Goal: Transaction & Acquisition: Purchase product/service

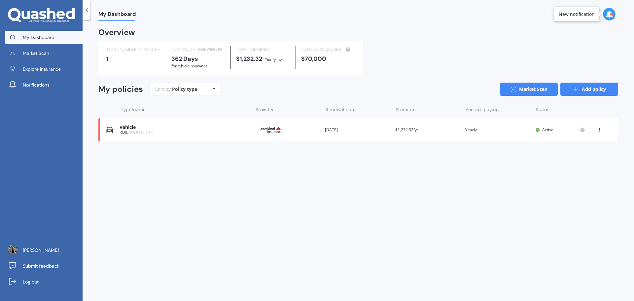
click at [585, 93] on link "Add policy" at bounding box center [589, 89] width 58 height 13
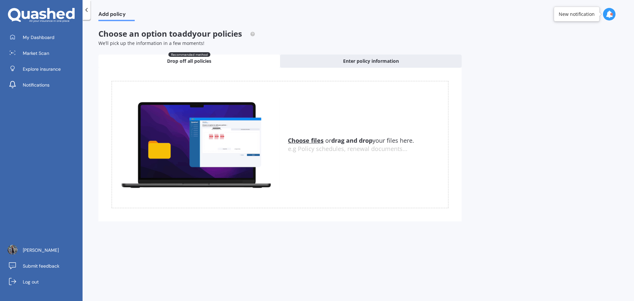
click at [303, 140] on u "Choose files" at bounding box center [306, 140] width 36 height 8
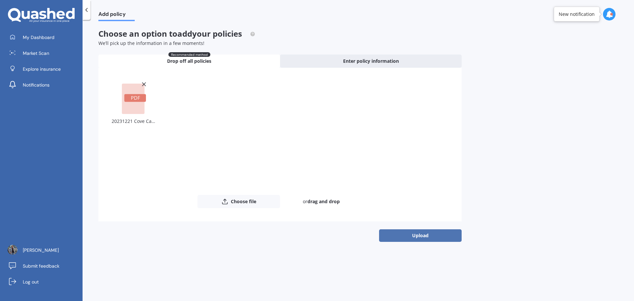
click at [425, 239] on button "Upload" at bounding box center [420, 235] width 83 height 13
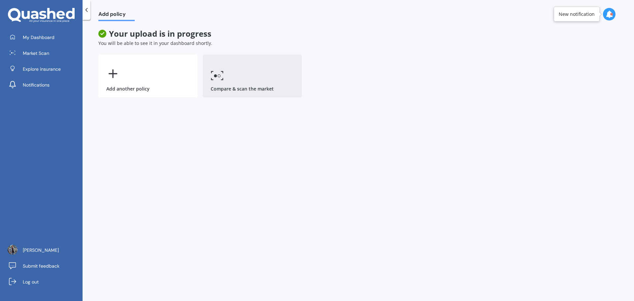
click at [251, 84] on link "Compare & scan the market" at bounding box center [252, 75] width 99 height 43
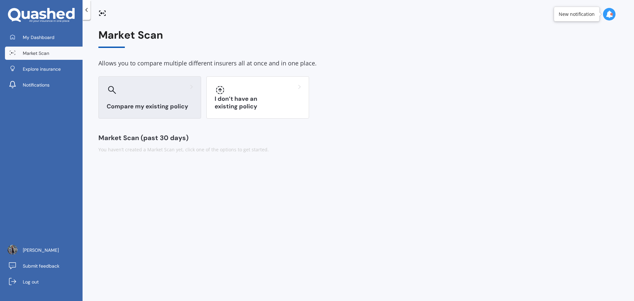
click at [144, 108] on h3 "Compare my existing policy" at bounding box center [150, 107] width 86 height 8
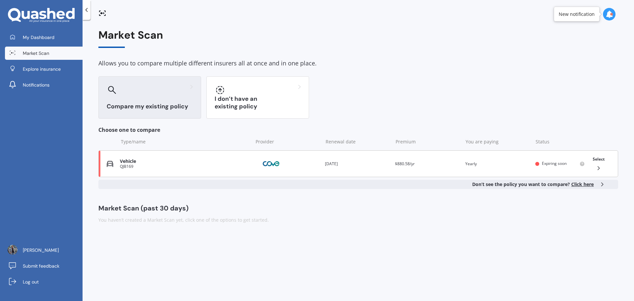
click at [598, 168] on icon at bounding box center [598, 168] width 7 height 7
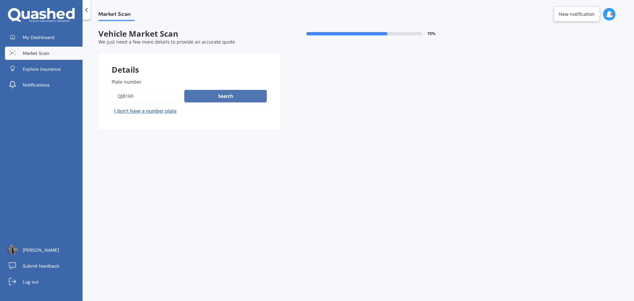
click at [223, 100] on button "Search" at bounding box center [225, 96] width 83 height 13
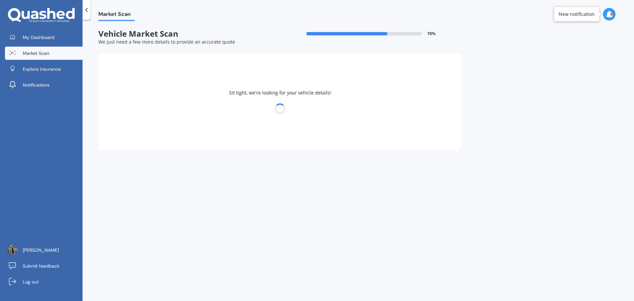
select select "GWM"
select select "ORA"
select select "13"
select select "01"
select select "1974"
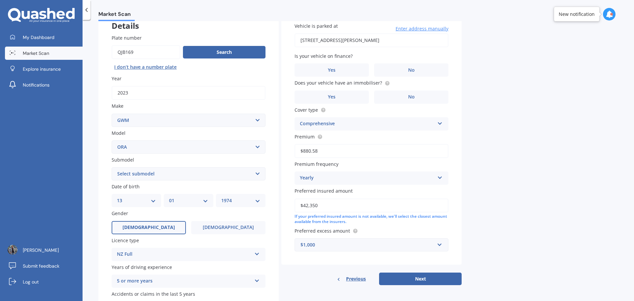
scroll to position [88, 0]
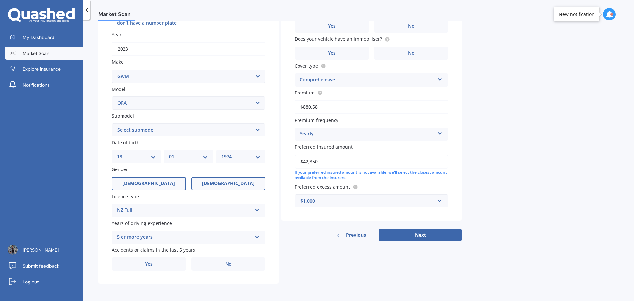
click at [237, 186] on label "[DEMOGRAPHIC_DATA]" at bounding box center [228, 183] width 74 height 13
click at [0, 0] on input "[DEMOGRAPHIC_DATA]" at bounding box center [0, 0] width 0 height 0
click at [132, 157] on select "DD 01 02 03 04 05 06 07 08 09 10 11 12 13 14 15 16 17 18 19 20 21 22 23 24 25 2…" at bounding box center [136, 156] width 39 height 7
select select "30"
click at [117, 153] on select "DD 01 02 03 04 05 06 07 08 09 10 11 12 13 14 15 16 17 18 19 20 21 22 23 24 25 2…" at bounding box center [136, 156] width 39 height 7
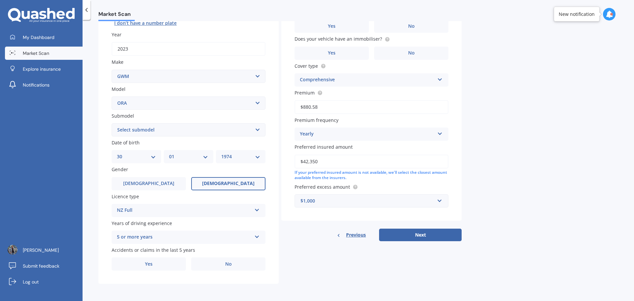
click at [192, 155] on select "MM 01 02 03 04 05 06 07 08 09 10 11 12" at bounding box center [188, 156] width 39 height 7
select select "11"
click at [169, 153] on select "MM 01 02 03 04 05 06 07 08 09 10 11 12" at bounding box center [188, 156] width 39 height 7
click at [237, 152] on div "YYYY 2025 2024 2023 2022 2021 2020 2019 2018 2017 2016 2015 2014 2013 2012 2011…" at bounding box center [241, 156] width 50 height 13
click at [237, 155] on select "YYYY 2025 2024 2023 2022 2021 2020 2019 2018 2017 2016 2015 2014 2013 2012 2011…" at bounding box center [240, 156] width 39 height 7
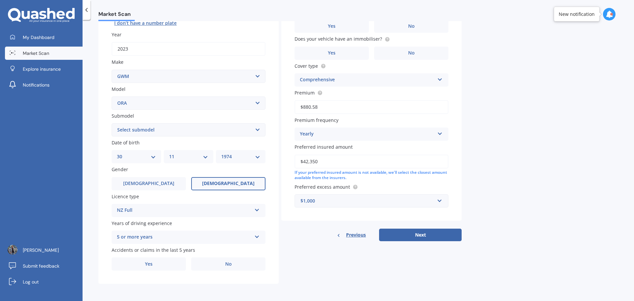
select select "1981"
click at [221, 153] on select "YYYY 2025 2024 2023 2022 2021 2020 2019 2018 2017 2016 2015 2014 2013 2012 2011…" at bounding box center [240, 156] width 39 height 7
click at [226, 268] on label "No" at bounding box center [228, 263] width 74 height 13
click at [0, 0] on input "No" at bounding box center [0, 0] width 0 height 0
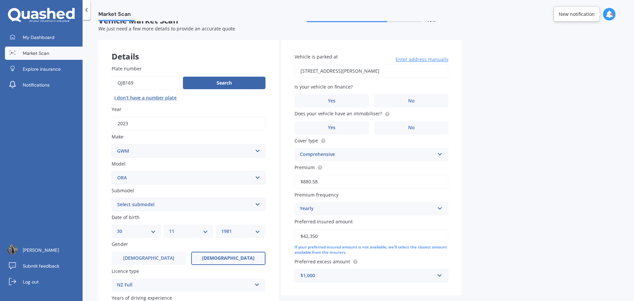
scroll to position [0, 0]
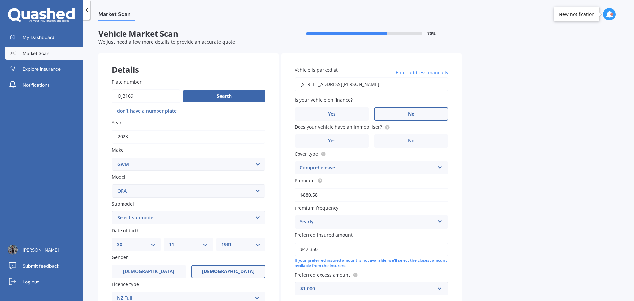
click at [428, 114] on label "No" at bounding box center [411, 113] width 74 height 13
click at [0, 0] on input "No" at bounding box center [0, 0] width 0 height 0
click at [340, 140] on label "Yes" at bounding box center [331, 140] width 74 height 13
click at [0, 0] on input "Yes" at bounding box center [0, 0] width 0 height 0
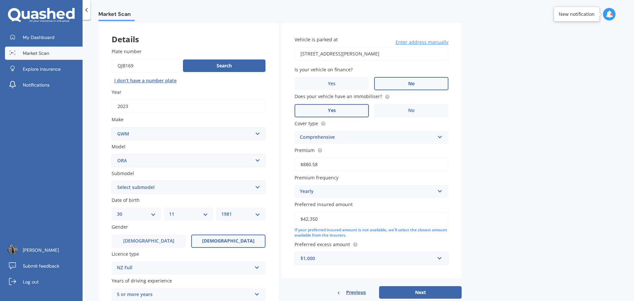
scroll to position [44, 0]
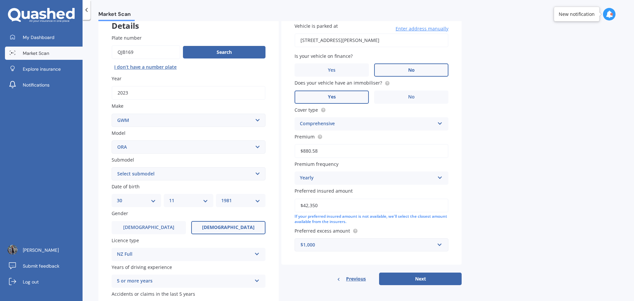
drag, startPoint x: 323, startPoint y: 207, endPoint x: 277, endPoint y: 204, distance: 46.3
click at [277, 204] on div "Details Plate number Search I don’t have a number plate Year [DATE] Make Select…" at bounding box center [279, 168] width 363 height 319
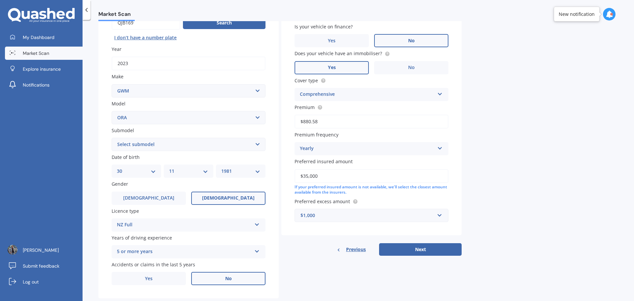
scroll to position [88, 0]
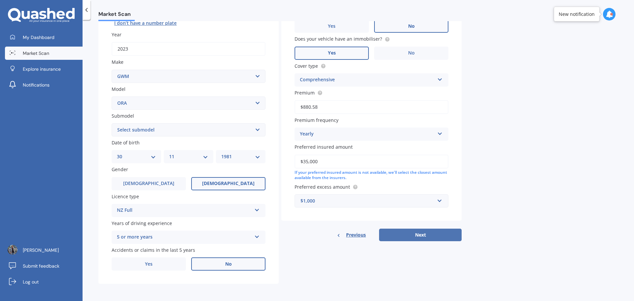
type input "$35,000"
click at [402, 236] on button "Next" at bounding box center [420, 234] width 83 height 13
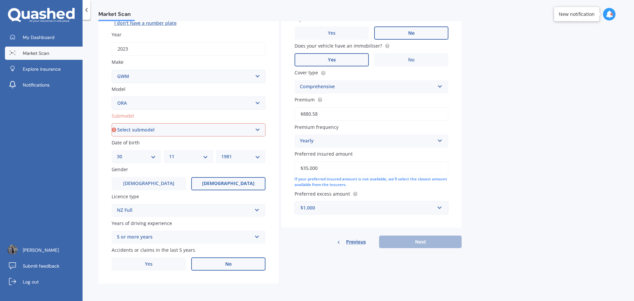
click at [158, 133] on select "Select submodel PREMIUM 48 48KWH/EV" at bounding box center [189, 129] width 154 height 13
select select "PREMIUM 48 48KWH/EV"
click at [112, 123] on select "Select submodel PREMIUM 48 48KWH/EV" at bounding box center [189, 129] width 154 height 13
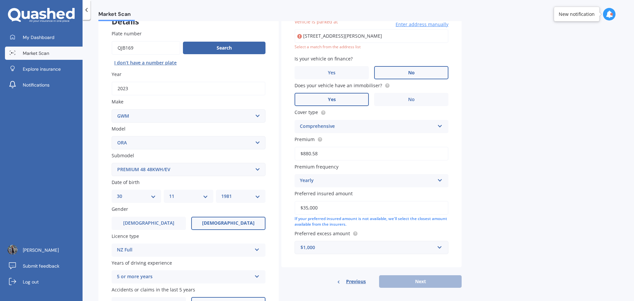
scroll to position [45, 0]
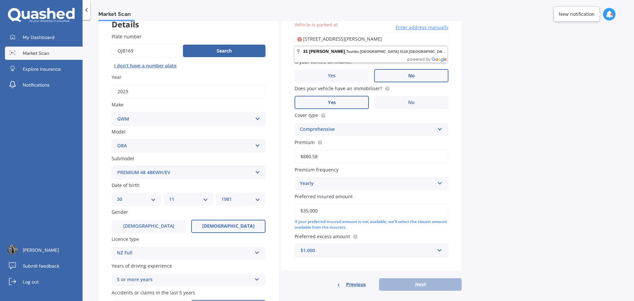
click at [590, 160] on div "Market Scan Vehicle Market Scan 70 % We just need a few more details to provide…" at bounding box center [358, 161] width 551 height 281
click at [360, 38] on input "[STREET_ADDRESS][PERSON_NAME]" at bounding box center [371, 39] width 154 height 14
click at [361, 39] on input "[STREET_ADDRESS][PERSON_NAME]" at bounding box center [371, 39] width 154 height 14
click at [358, 38] on input "[STREET_ADDRESS][PERSON_NAME]" at bounding box center [371, 39] width 154 height 14
type input "[STREET_ADDRESS][PERSON_NAME]"
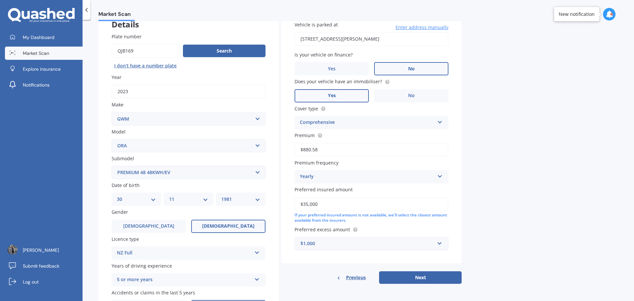
scroll to position [88, 0]
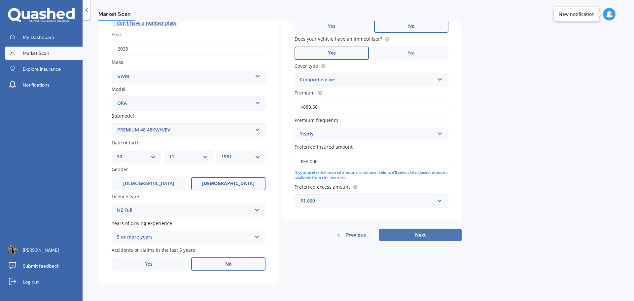
click at [412, 236] on button "Next" at bounding box center [420, 234] width 83 height 13
select select "30"
select select "11"
select select "1981"
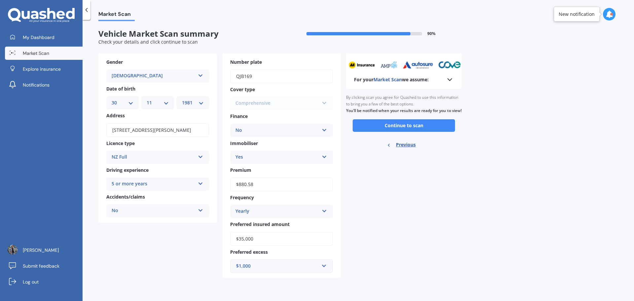
scroll to position [0, 0]
click at [438, 130] on button "Continue to scan" at bounding box center [404, 125] width 102 height 13
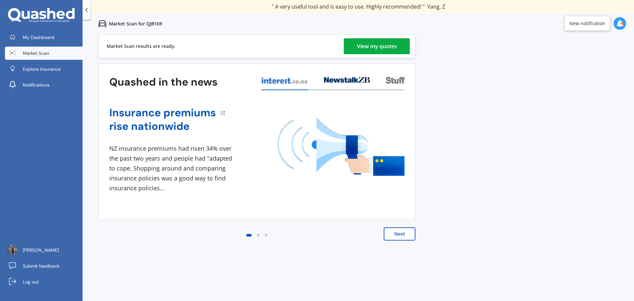
click at [386, 42] on div "View my quotes" at bounding box center [377, 46] width 40 height 16
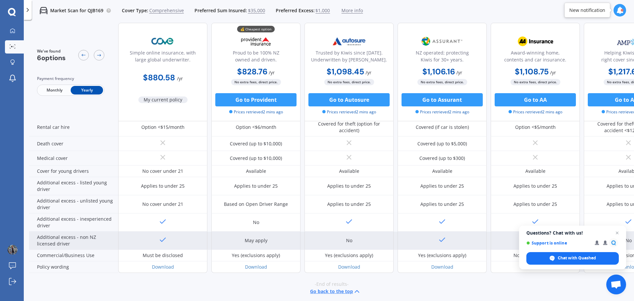
scroll to position [291, 0]
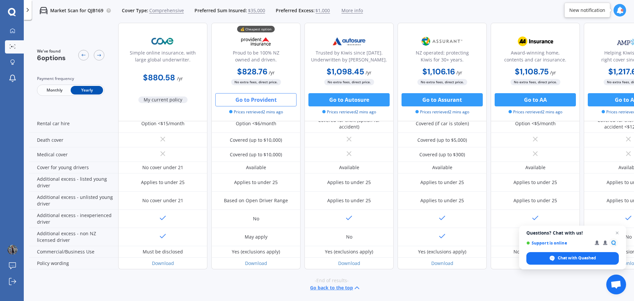
click at [260, 98] on button "Go to Provident" at bounding box center [255, 99] width 81 height 13
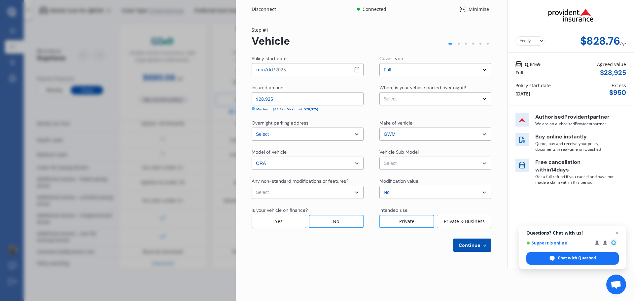
click at [474, 100] on select "Select Garage (fully enclosed) Off Street Parking Other" at bounding box center [435, 98] width 112 height 13
select select "OFF-STREET"
click at [379, 92] on select "Select Garage (fully enclosed) Off Street Parking Other" at bounding box center [435, 98] width 112 height 13
click at [450, 164] on select "Select Ora ES11 Standard Range Hatchback 5dr Reduction Gear 1sp E/126kW Ora ES1…" at bounding box center [435, 162] width 112 height 13
select select "NZVGWM_2023AEAA"
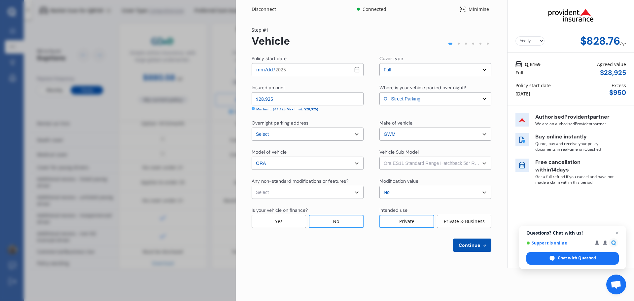
click at [379, 156] on select "Select Ora ES11 Standard Range Hatchback 5dr Reduction Gear 1sp E/126kW Ora ES1…" at bounding box center [435, 162] width 112 height 13
click at [294, 194] on select "Select None [MEDICAL_DATA] System(NOS) Roll Cage Full Racing Harness" at bounding box center [308, 192] width 112 height 13
select select "none"
click at [252, 186] on select "Select None [MEDICAL_DATA] System(NOS) Roll Cage Full Racing Harness" at bounding box center [308, 192] width 112 height 13
click at [474, 246] on span "Continue" at bounding box center [469, 244] width 24 height 5
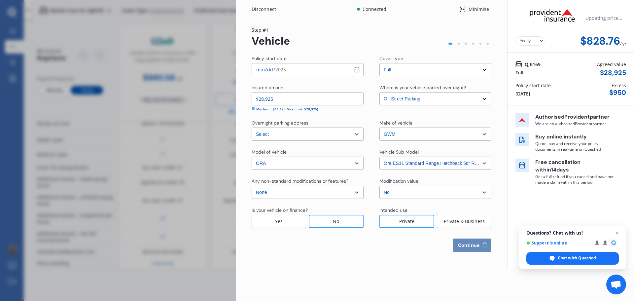
select select "30"
select select "11"
select select "1981"
select select "NZ_FULL"
select select "0"
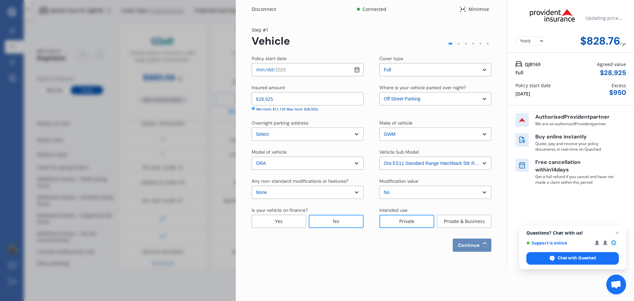
select select "25"
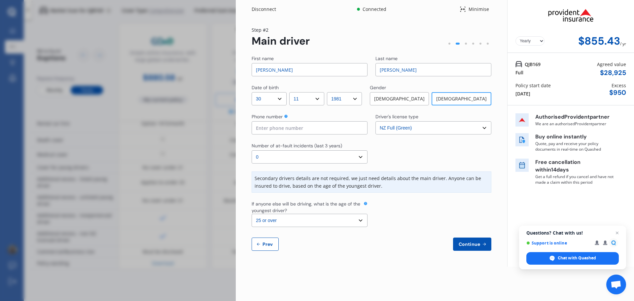
drag, startPoint x: 316, startPoint y: 69, endPoint x: 138, endPoint y: 72, distance: 178.6
click at [138, 72] on div "Disconnect Connected Minimise Yearly Monthly $855.43 / yr Step # 2 Main driver …" at bounding box center [317, 150] width 634 height 301
type input "[PERSON_NAME]"
type input "Oh"
click at [292, 129] on input at bounding box center [310, 127] width 116 height 13
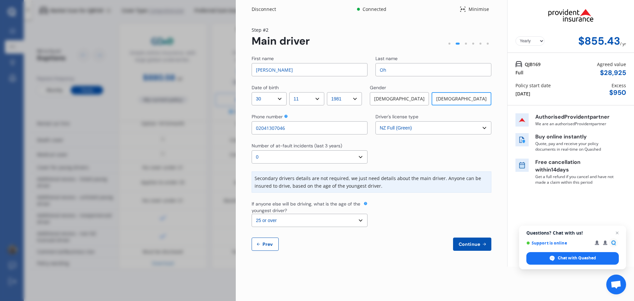
type input "02041307046"
click at [317, 223] on select "Select the age of the youngest driver. 16 17 18 19 20 21 22 23 24 25 or over" at bounding box center [310, 220] width 116 height 13
select select "16"
click at [252, 214] on select "Select the age of the youngest driver. 16 17 18 19 20 21 22 23 24 25 or over" at bounding box center [310, 220] width 116 height 13
click at [471, 245] on span "Continue" at bounding box center [469, 243] width 24 height 5
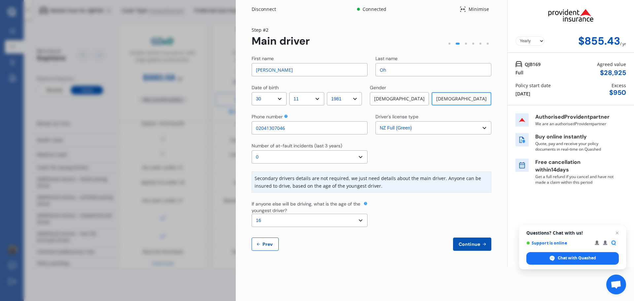
click at [471, 245] on span "Continue" at bounding box center [469, 243] width 24 height 5
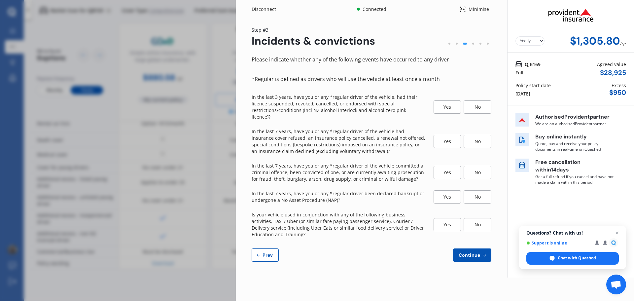
click at [480, 105] on div "No" at bounding box center [478, 106] width 28 height 13
click at [477, 135] on div "No" at bounding box center [478, 141] width 28 height 13
click at [477, 170] on div "No" at bounding box center [478, 172] width 28 height 13
click at [478, 191] on div "No" at bounding box center [478, 196] width 28 height 13
click at [480, 218] on div "No" at bounding box center [478, 224] width 28 height 13
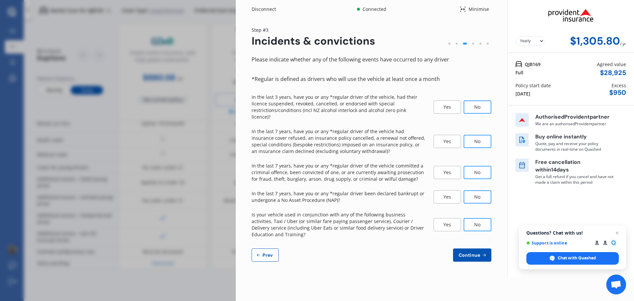
click at [462, 252] on span "Continue" at bounding box center [469, 254] width 24 height 5
select select "450"
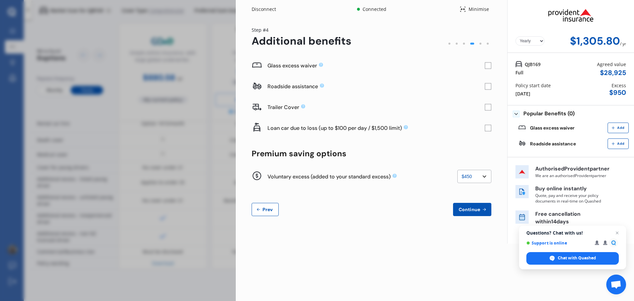
click at [489, 65] on rect at bounding box center [488, 65] width 7 height 7
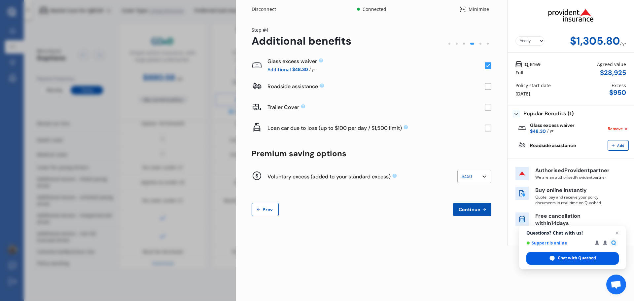
click at [579, 260] on span "Chat with Quashed" at bounding box center [577, 258] width 38 height 6
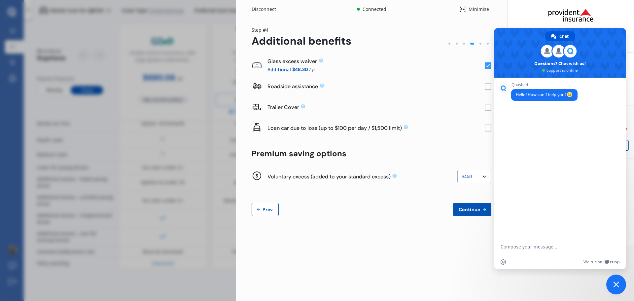
click at [474, 210] on span "Continue" at bounding box center [469, 209] width 24 height 5
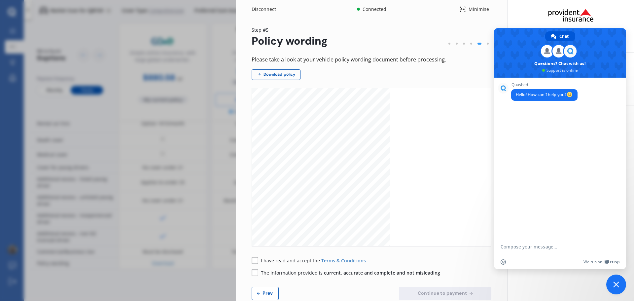
click at [619, 283] on span "Close chat" at bounding box center [616, 284] width 6 height 6
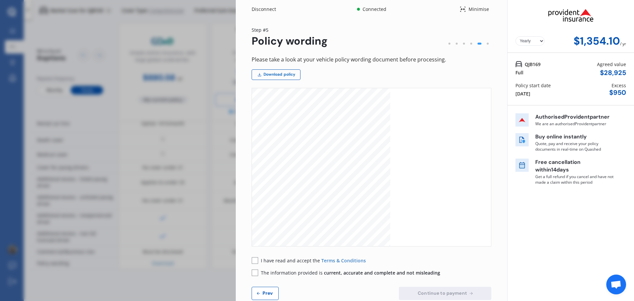
click at [265, 76] on link "Download policy" at bounding box center [276, 74] width 49 height 11
click at [254, 261] on rect at bounding box center [255, 260] width 7 height 7
click at [254, 275] on rect at bounding box center [255, 272] width 7 height 7
click at [462, 291] on span "Continue to payment" at bounding box center [442, 292] width 52 height 5
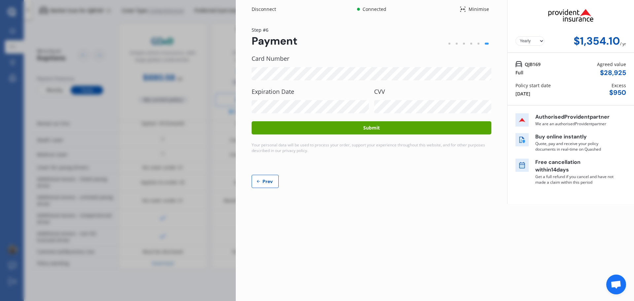
click at [387, 130] on button "Submit" at bounding box center [372, 127] width 240 height 13
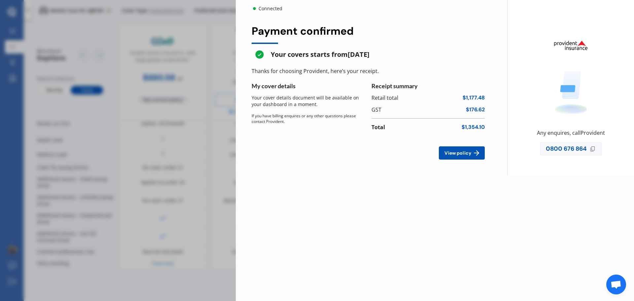
click at [467, 154] on span "View policy" at bounding box center [457, 152] width 29 height 5
